Goal: Book appointment/travel/reservation

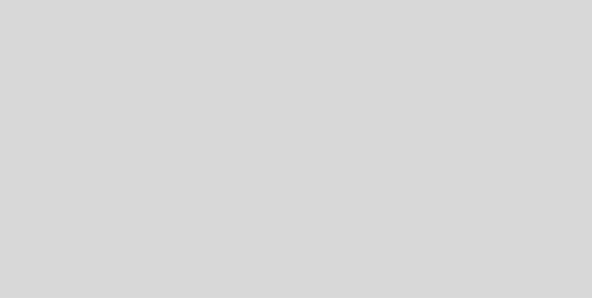
select select "es"
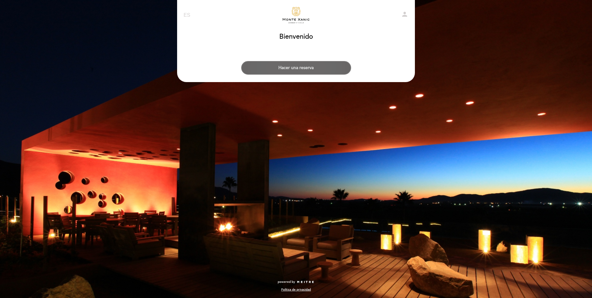
click at [321, 68] on button "Hacer una reserva" at bounding box center [296, 68] width 110 height 14
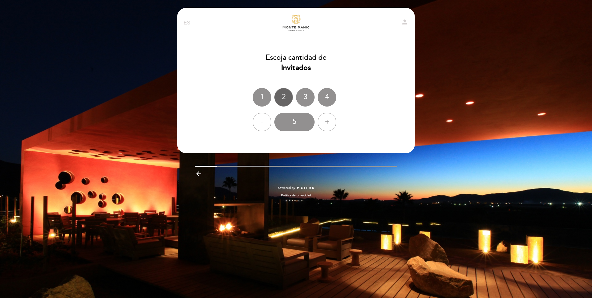
click at [287, 96] on div "2" at bounding box center [283, 97] width 19 height 19
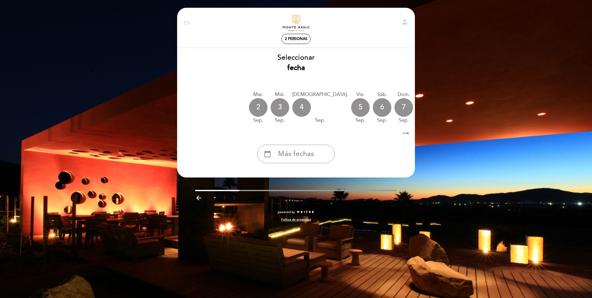
click at [404, 135] on icon "arrow_right_alt" at bounding box center [405, 133] width 9 height 13
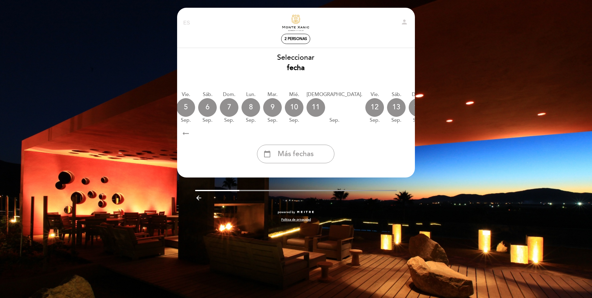
scroll to position [0, 181]
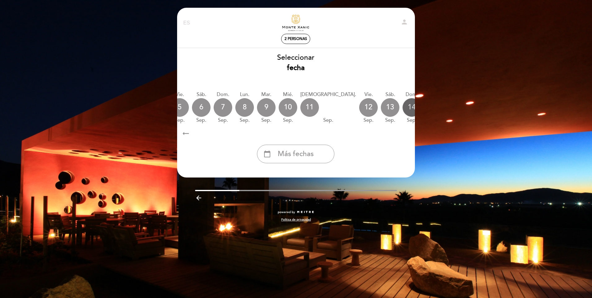
click at [403, 108] on div "14" at bounding box center [412, 107] width 19 height 19
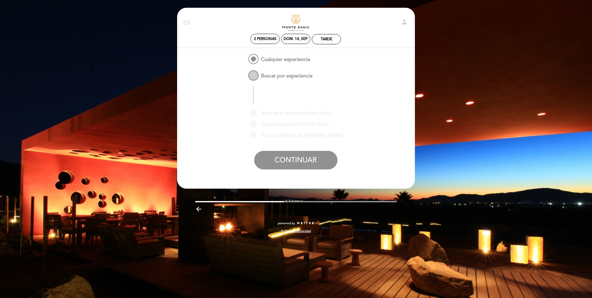
click at [305, 77] on span "Buscar por experiencia" at bounding box center [279, 73] width 65 height 8
click at [245, 73] on input "Buscar por experiencia" at bounding box center [243, 71] width 4 height 4
radio input "false"
radio input "true"
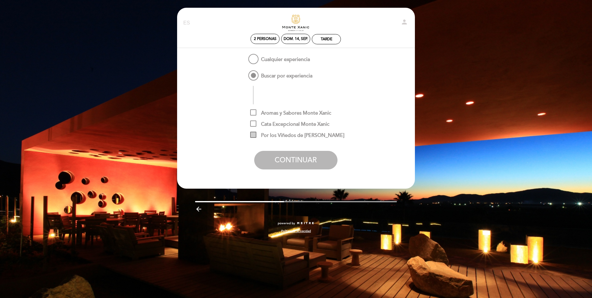
click at [323, 138] on span "Por los Viñedos de [PERSON_NAME]" at bounding box center [297, 136] width 94 height 8
click at [254, 136] on input "Por los Viñedos de [PERSON_NAME]" at bounding box center [252, 134] width 4 height 4
checkbox input "true"
click at [316, 157] on button "CONTINUAR" at bounding box center [295, 160] width 83 height 19
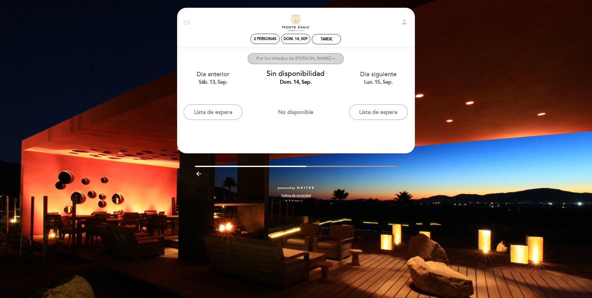
click at [307, 58] on ng-container "Por los Viñedos de [PERSON_NAME]" at bounding box center [293, 58] width 75 height 5
checkbox input "true"
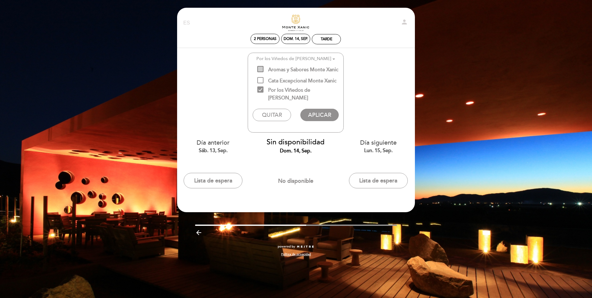
click at [295, 71] on span "Aromas y Sabores Monte Xanic" at bounding box center [297, 70] width 81 height 8
click at [261, 70] on input "Aromas y Sabores Monte Xanic" at bounding box center [259, 68] width 4 height 4
click at [276, 109] on button "QUITAR" at bounding box center [272, 115] width 38 height 12
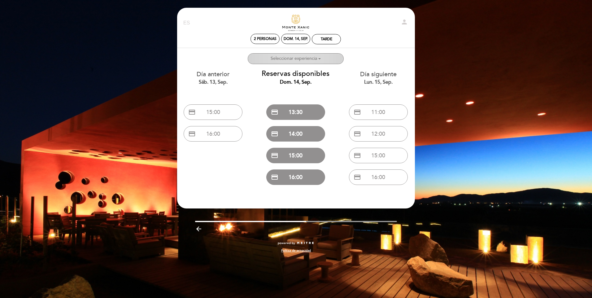
click at [305, 60] on ng-container "Seleccionar experiencia" at bounding box center [294, 58] width 46 height 5
checkbox input "false"
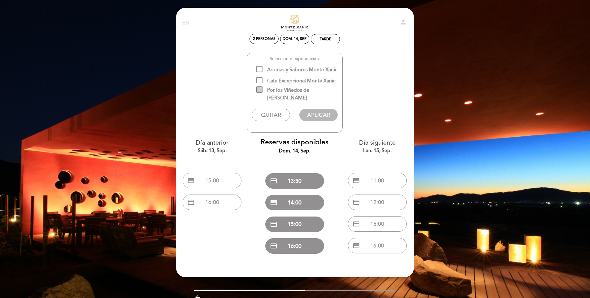
click at [300, 93] on span "Por los Viñedos de [PERSON_NAME]" at bounding box center [299, 90] width 86 height 8
click at [260, 90] on input "Por los Viñedos de [PERSON_NAME]" at bounding box center [258, 88] width 4 height 4
checkbox input "true"
click at [320, 111] on button "APLICAR" at bounding box center [318, 115] width 38 height 12
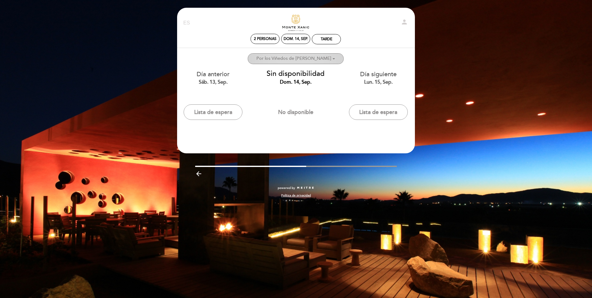
click at [308, 62] on button "Seleccionar experiencia Experiencias preferidas: 1 Por los Viñedos de [PERSON_N…" at bounding box center [296, 58] width 96 height 11
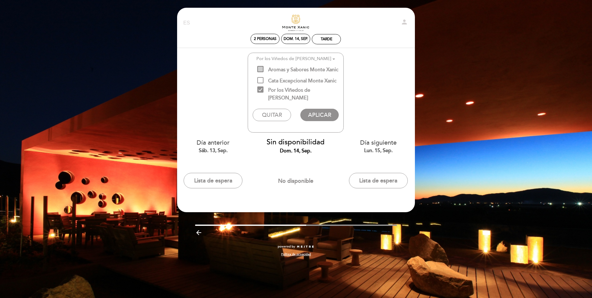
click at [292, 69] on span "Aromas y Sabores Monte Xanic" at bounding box center [297, 70] width 81 height 8
click at [261, 69] on input "Aromas y Sabores Monte Xanic" at bounding box center [259, 68] width 4 height 4
checkbox input "true"
click at [291, 80] on span "Cata Excepcional Monte Xanic" at bounding box center [296, 81] width 79 height 8
click at [261, 80] on input "Cata Excepcional Monte Xanic" at bounding box center [259, 79] width 4 height 4
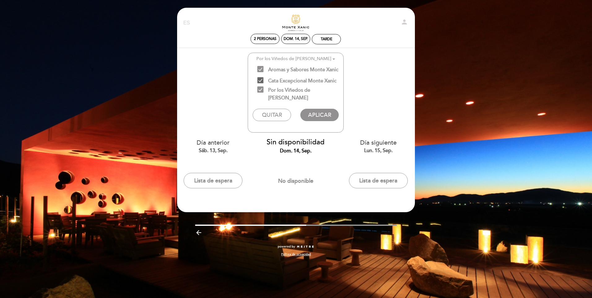
checkbox input "true"
click at [317, 109] on button "APLICAR" at bounding box center [319, 115] width 38 height 12
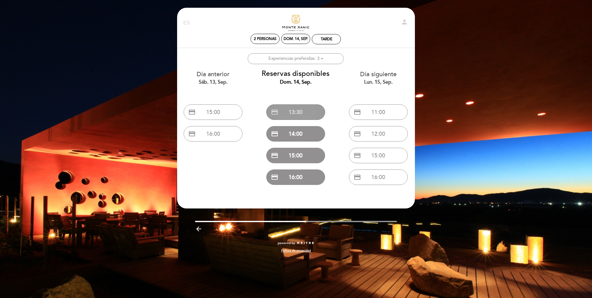
click at [299, 110] on button "credit_card 13:30" at bounding box center [295, 111] width 59 height 15
